Goal: Use online tool/utility: Utilize a website feature to perform a specific function

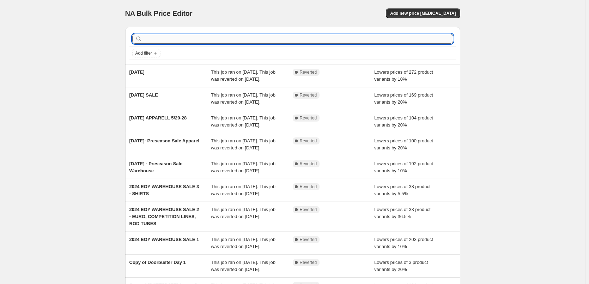
click at [335, 43] on input "text" at bounding box center [298, 39] width 310 height 10
type input "S"
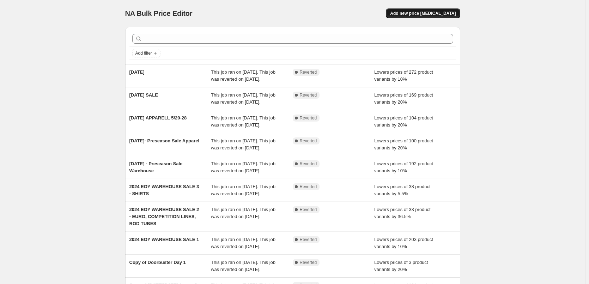
click at [433, 11] on span "Add new price change job" at bounding box center [423, 14] width 66 height 6
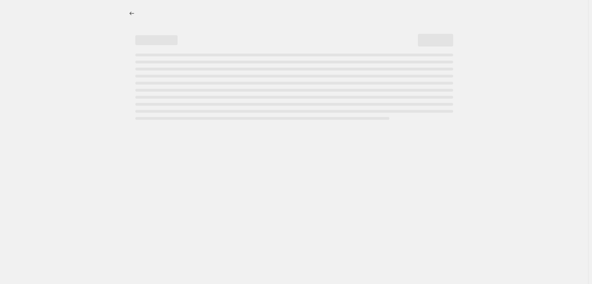
select select "percentage"
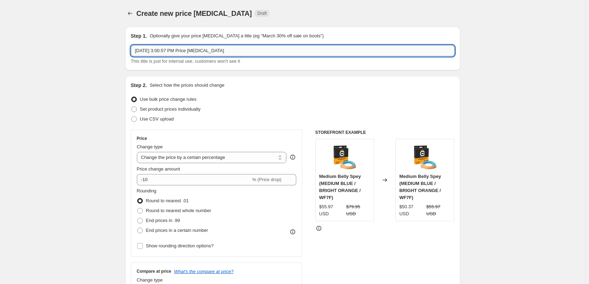
click at [186, 50] on input "Sep 4, 2025, 3:00:57 PM Price change job" at bounding box center [293, 50] width 324 height 11
type input "September Monthly Special"
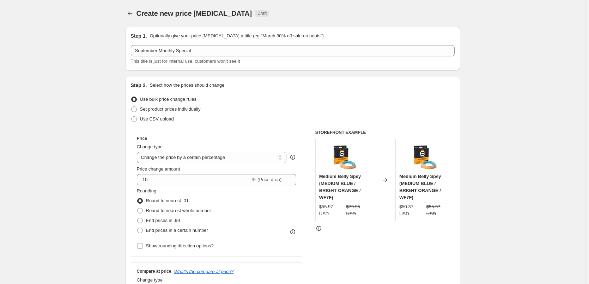
drag, startPoint x: 98, startPoint y: 150, endPoint x: 182, endPoint y: 190, distance: 93.7
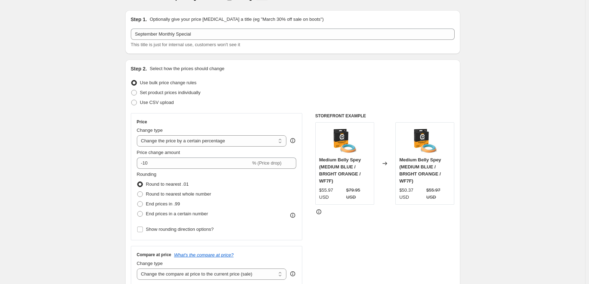
scroll to position [23, 0]
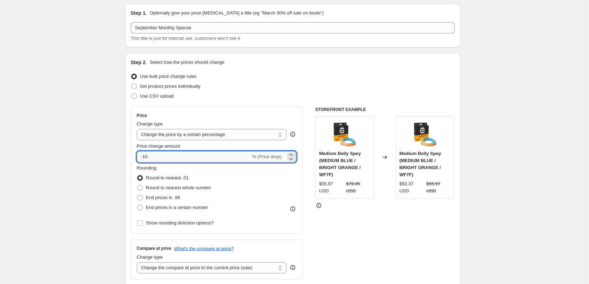
click at [183, 157] on input "-10" at bounding box center [194, 156] width 114 height 11
type input "-1"
type input "-20"
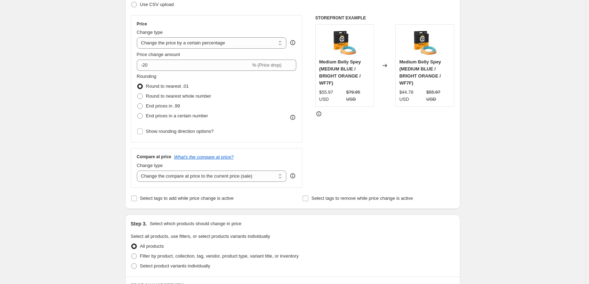
scroll to position [138, 0]
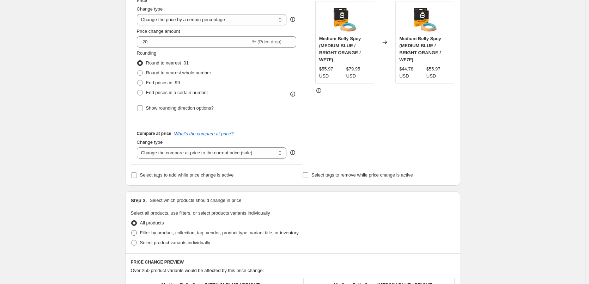
drag, startPoint x: 103, startPoint y: 188, endPoint x: 188, endPoint y: 234, distance: 96.9
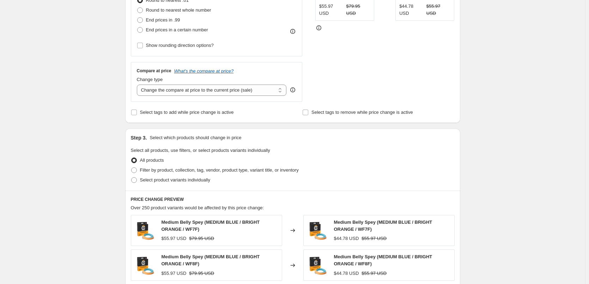
scroll to position [208, 0]
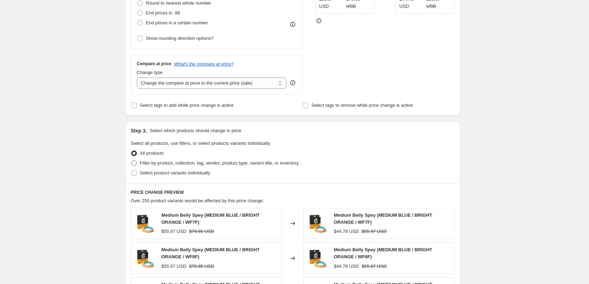
click at [170, 164] on span "Filter by product, collection, tag, vendor, product type, variant title, or inv…" at bounding box center [219, 162] width 159 height 5
click at [132, 161] on input "Filter by product, collection, tag, vendor, product type, variant title, or inv…" at bounding box center [131, 160] width 0 height 0
radio input "true"
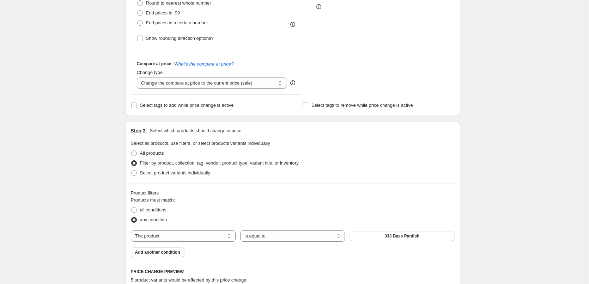
drag, startPoint x: 254, startPoint y: 218, endPoint x: 337, endPoint y: 257, distance: 92.4
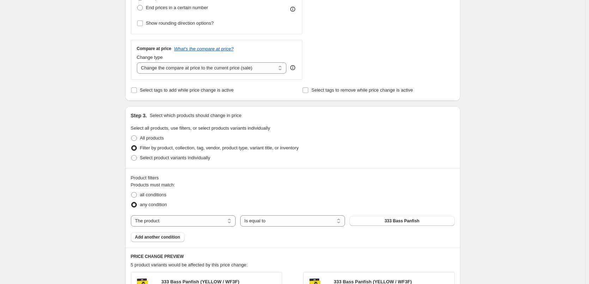
scroll to position [230, 0]
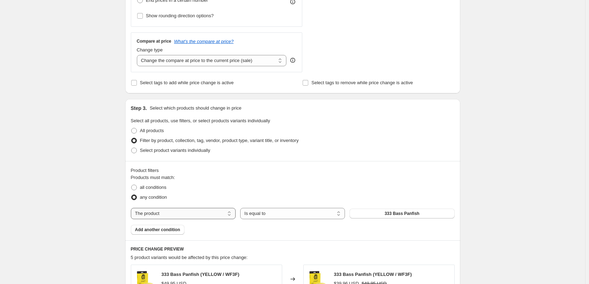
click at [222, 213] on select "The product The product's collection The product's tag The product's vendor The…" at bounding box center [183, 213] width 105 height 11
select select "collection"
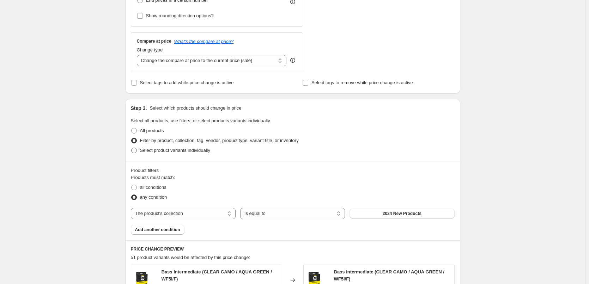
click at [164, 153] on span "Select product variants individually" at bounding box center [175, 150] width 70 height 5
click at [132, 148] on input "Select product variants individually" at bounding box center [131, 148] width 0 height 0
radio input "true"
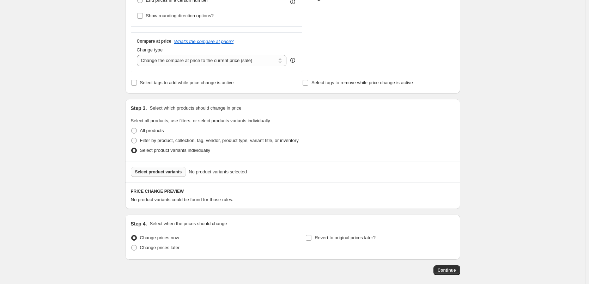
click at [163, 175] on span "Select product variants" at bounding box center [158, 172] width 47 height 6
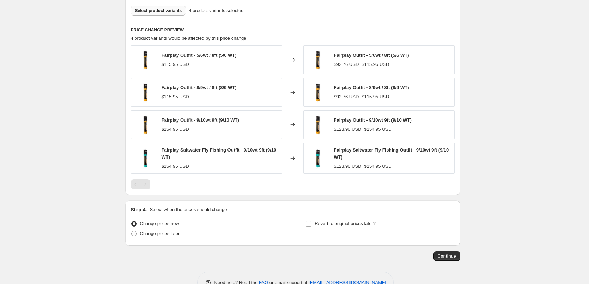
scroll to position [412, 0]
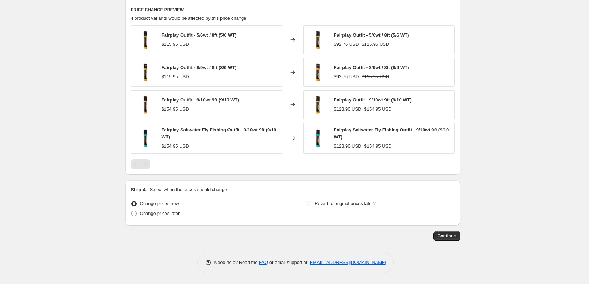
click at [311, 202] on input "Revert to original prices later?" at bounding box center [309, 204] width 6 height 6
checkbox input "true"
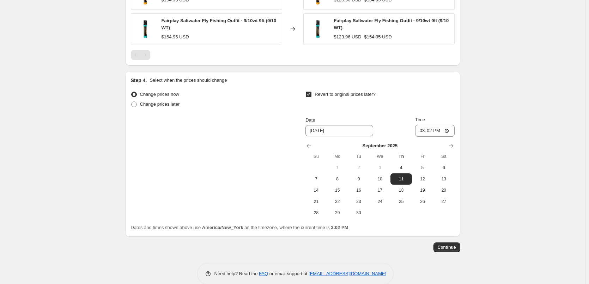
scroll to position [527, 0]
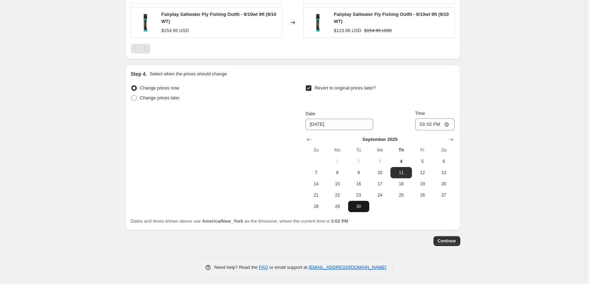
click at [360, 209] on span "30" at bounding box center [359, 207] width 16 height 6
type input "9/30/2025"
click at [444, 126] on input "15:02" at bounding box center [434, 124] width 39 height 12
type input "23:59"
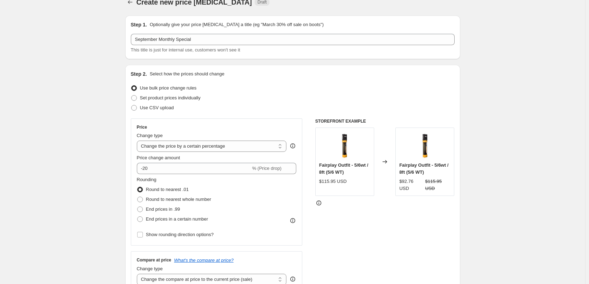
scroll to position [4, 0]
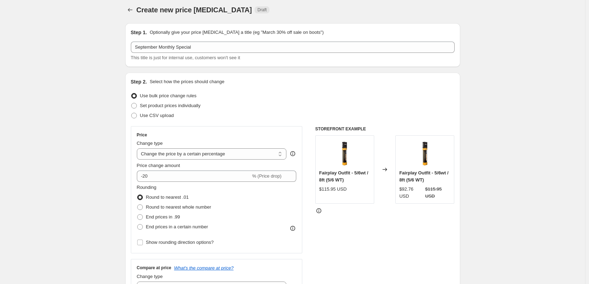
drag, startPoint x: 499, startPoint y: 145, endPoint x: 583, endPoint y: 190, distance: 95.6
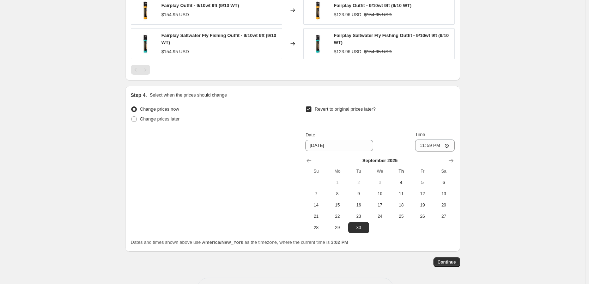
scroll to position [533, 0]
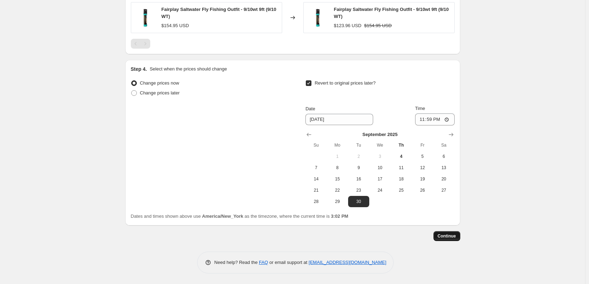
click at [452, 237] on span "Continue" at bounding box center [447, 236] width 18 height 6
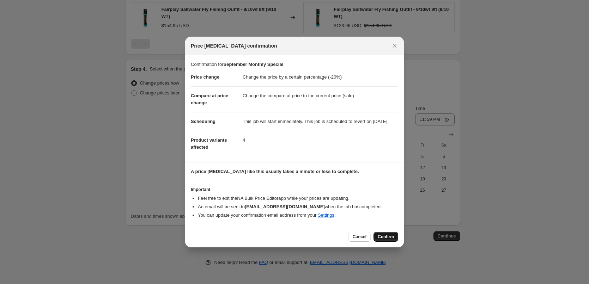
click at [387, 240] on span "Confirm" at bounding box center [386, 237] width 16 height 6
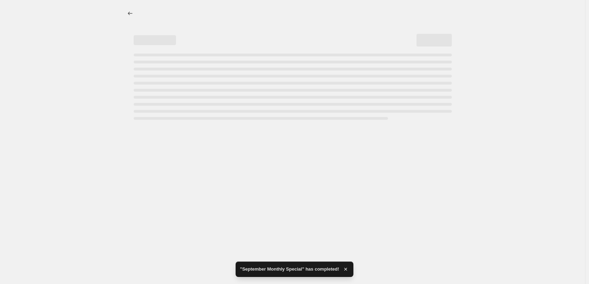
select select "percentage"
